Goal: Task Accomplishment & Management: Manage account settings

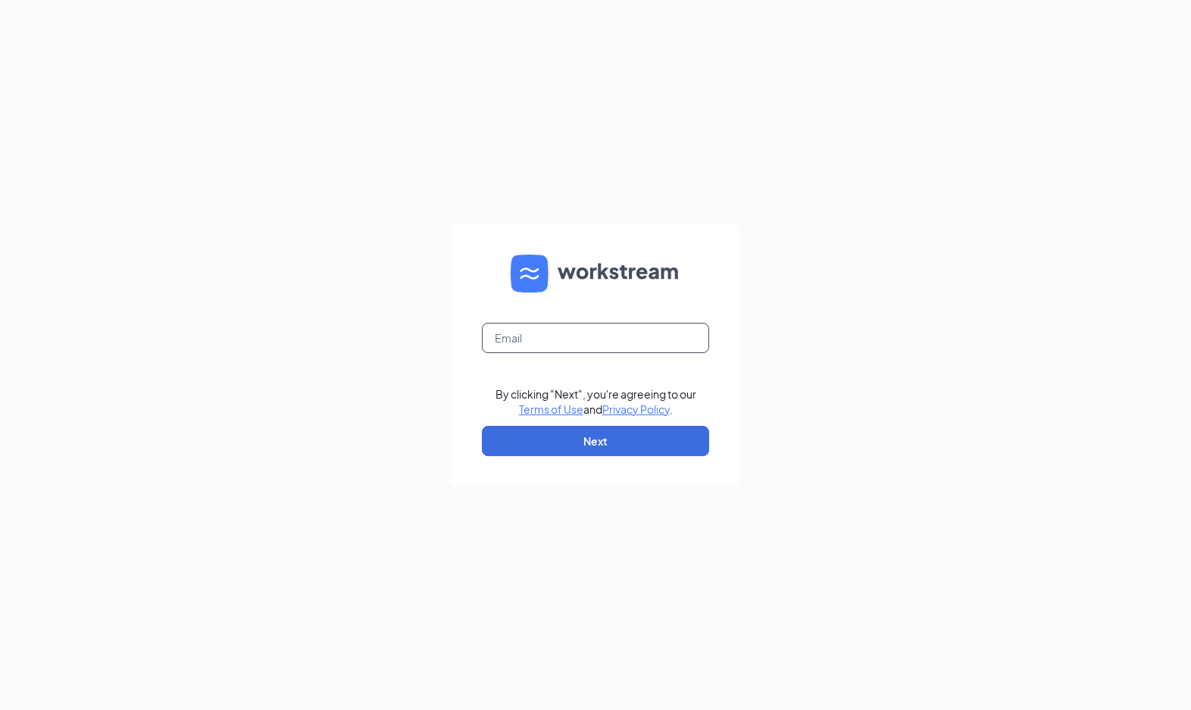
click at [540, 335] on input "text" at bounding box center [595, 338] width 227 height 30
type input "bojangles.riverdale@georgiafoodsllc.com"
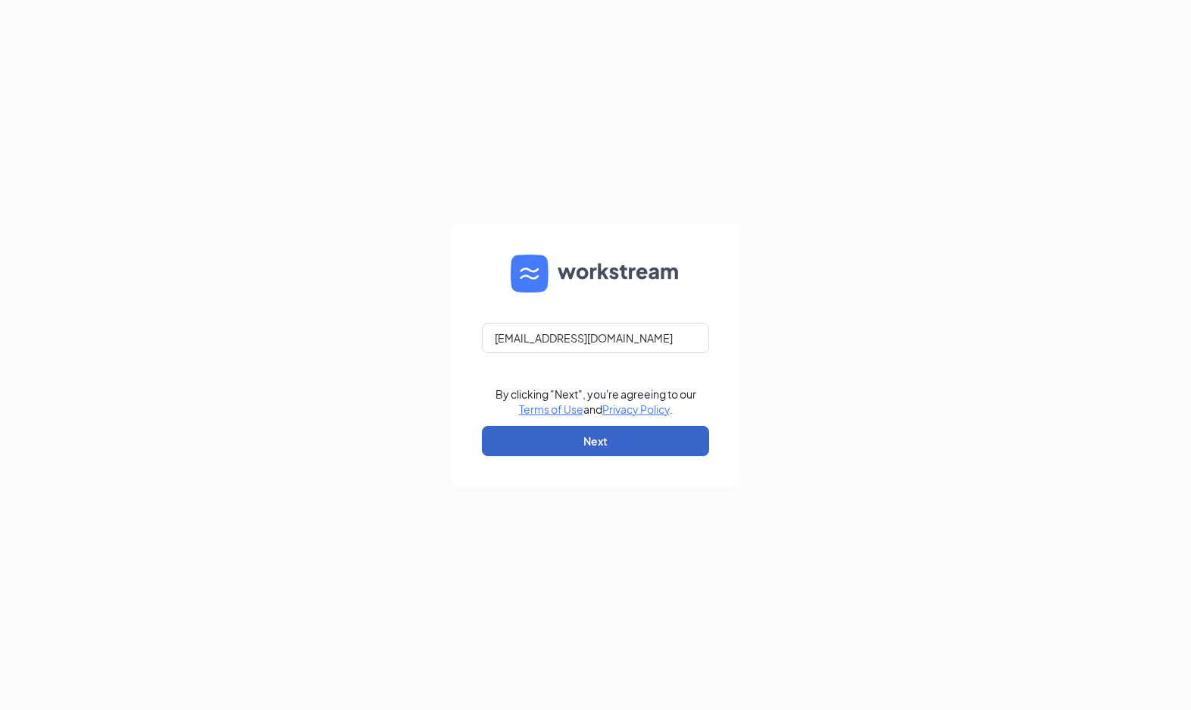
click at [608, 432] on button "Next" at bounding box center [595, 441] width 227 height 30
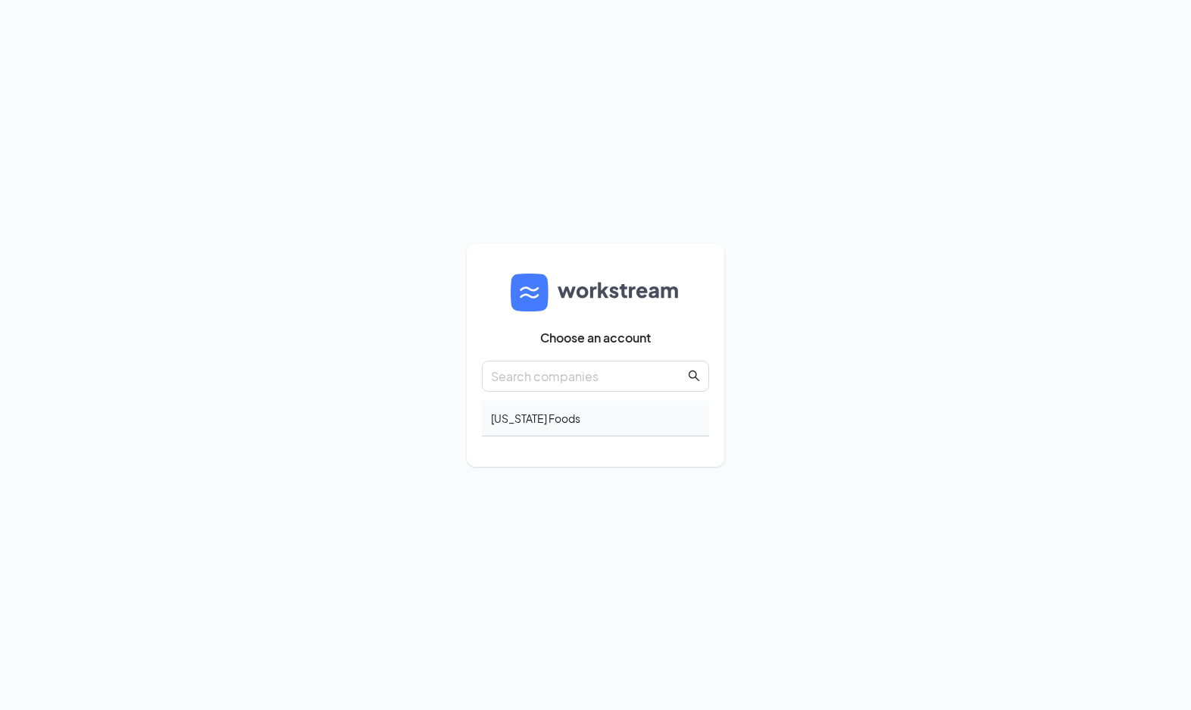
click at [540, 425] on div "Georgia Foods" at bounding box center [595, 419] width 227 height 36
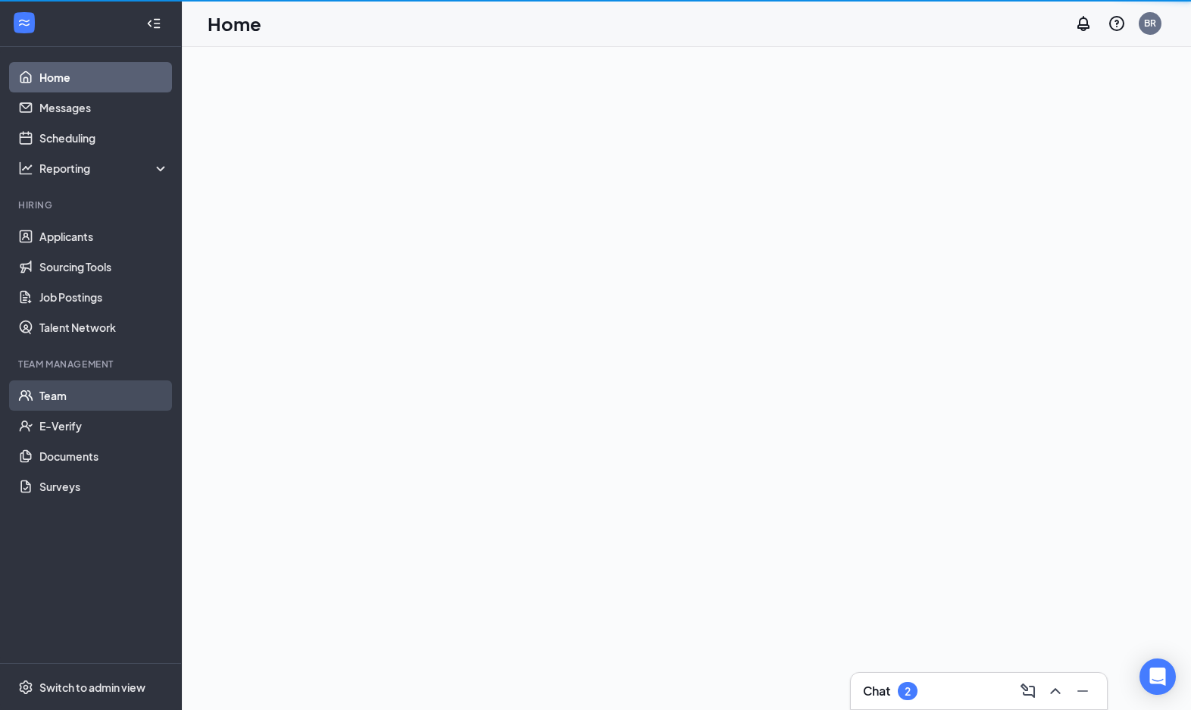
click at [67, 395] on link "Team" at bounding box center [104, 395] width 130 height 30
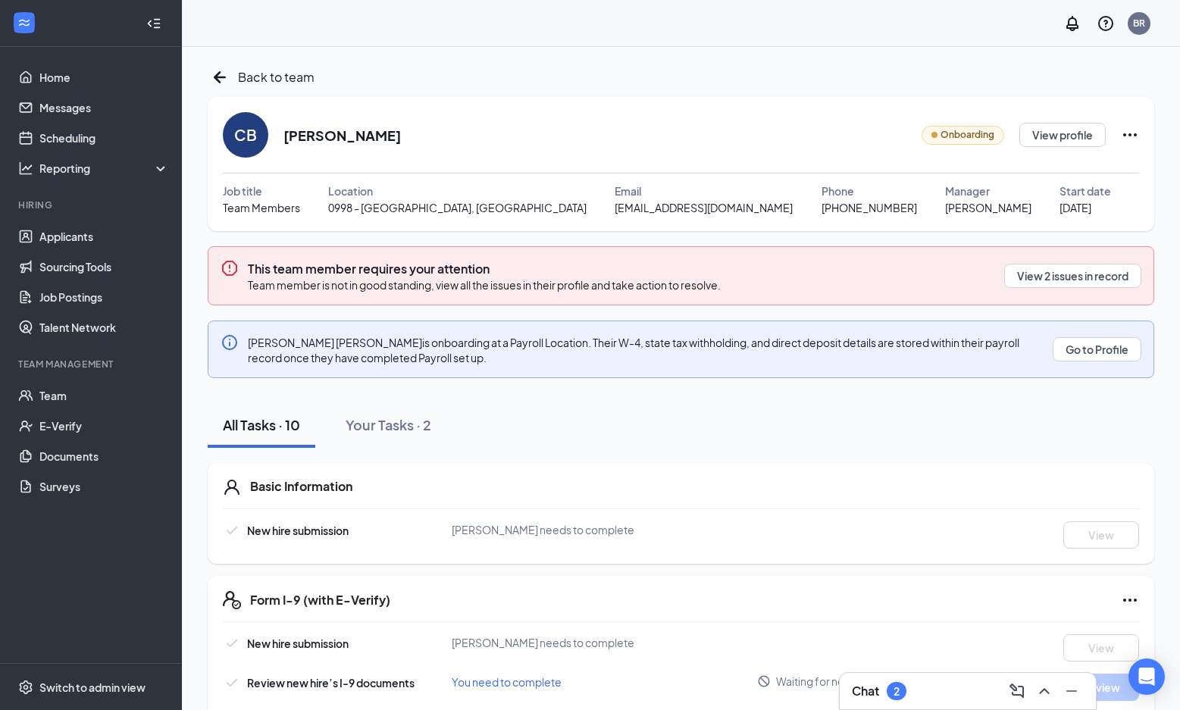
click at [1125, 137] on icon "Ellipses" at bounding box center [1130, 135] width 18 height 18
click at [1061, 285] on button "View 2 issues in record" at bounding box center [1072, 276] width 137 height 24
